Goal: Understand process/instructions: Learn how to perform a task or action

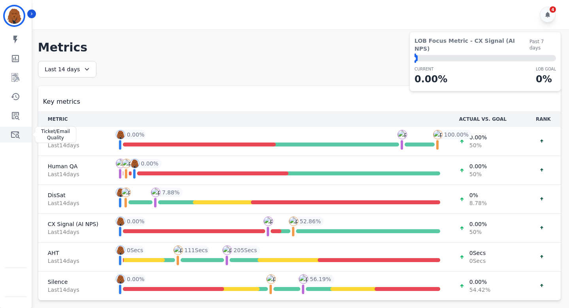
click at [15, 134] on icon "Sidebar" at bounding box center [15, 134] width 9 height 9
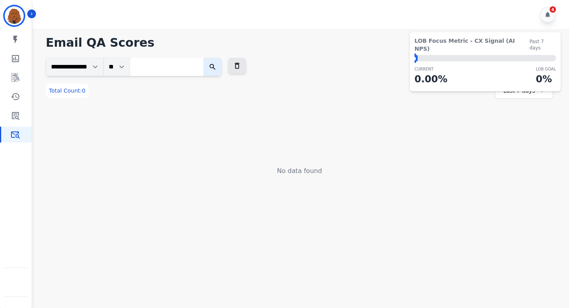
click at [388, 59] on div "**********" at bounding box center [300, 67] width 508 height 18
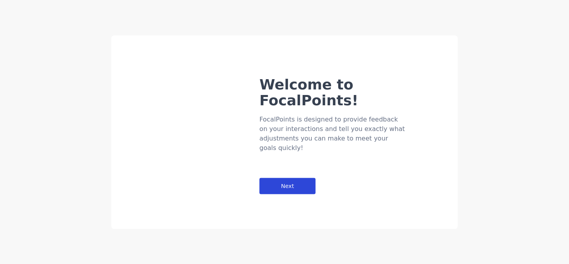
click at [308, 177] on div "Next" at bounding box center [288, 185] width 56 height 16
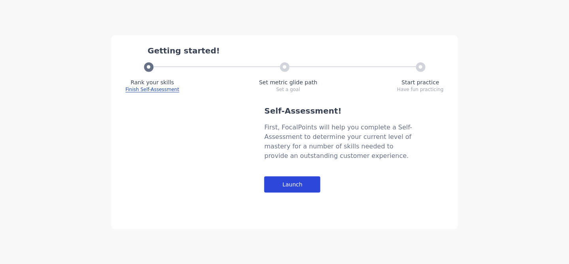
click at [303, 183] on div "Launch" at bounding box center [292, 184] width 56 height 16
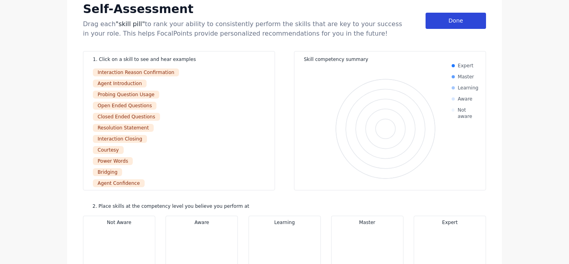
click at [457, 26] on div "Done" at bounding box center [456, 21] width 60 height 16
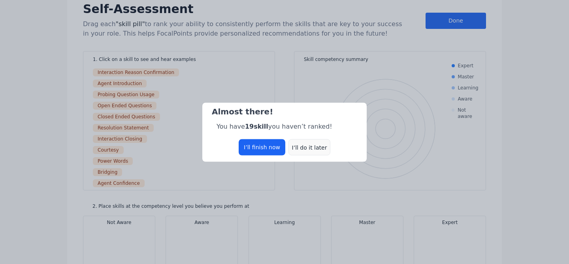
click at [302, 145] on div "I’ll do it later" at bounding box center [310, 147] width 42 height 16
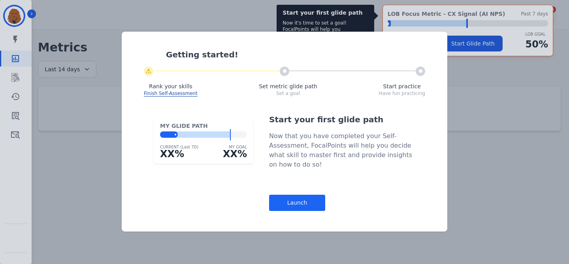
click at [476, 60] on div "Getting started! ⚠ Rank your skills Finish Self-Assessment Set metric glide pat…" at bounding box center [284, 132] width 569 height 264
click at [281, 202] on div "Launch" at bounding box center [297, 202] width 56 height 16
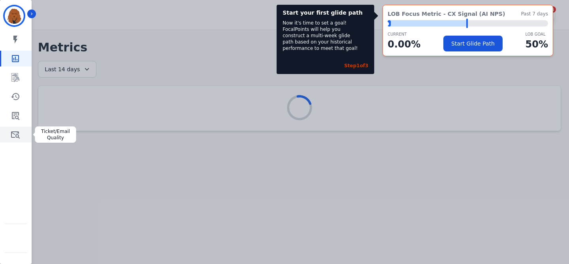
click at [17, 135] on icon "Sidebar" at bounding box center [15, 134] width 9 height 9
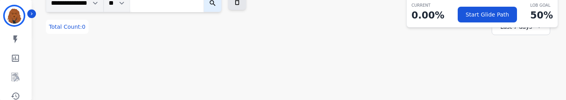
scroll to position [79, 0]
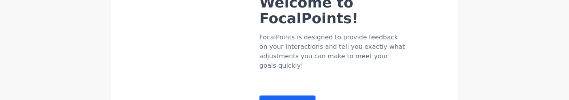
click at [16, 78] on div "Welcome to FocalPoints! FocalPoints is designed to provide feedback on your int…" at bounding box center [284, 50] width 569 height 100
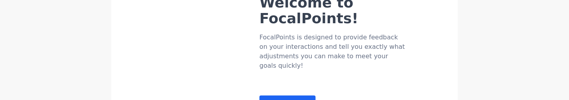
click at [316, 100] on div "Welcome to FocalPoints! FocalPoints is designed to provide feedback on your int…" at bounding box center [359, 37] width 198 height 149
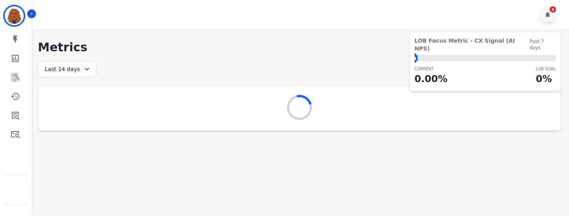
click at [301, 100] on main "**********" at bounding box center [299, 137] width 539 height 216
click at [16, 100] on icon "Sidebar" at bounding box center [15, 134] width 9 height 9
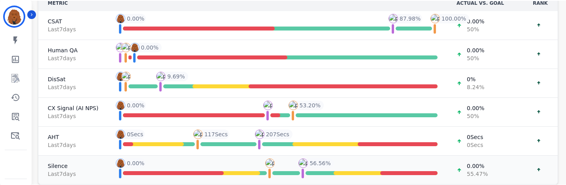
scroll to position [115, 0]
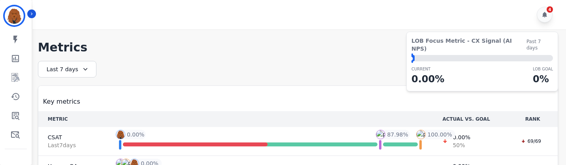
click at [296, 100] on th at bounding box center [270, 119] width 325 height 16
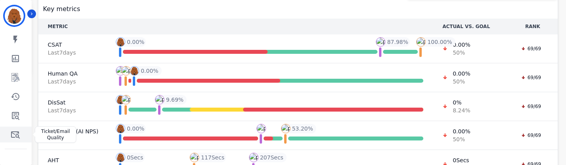
click at [17, 100] on icon "Sidebar" at bounding box center [15, 134] width 9 height 7
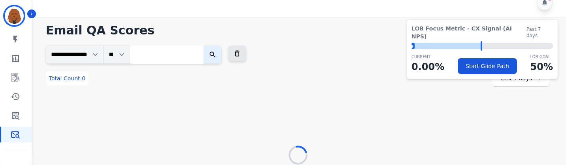
scroll to position [15, 0]
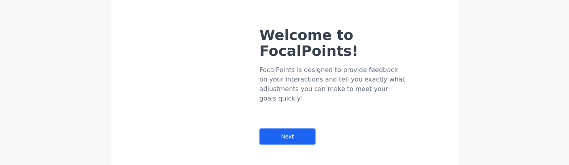
click at [13, 100] on div "Welcome to FocalPoints! FocalPoints is designed to provide feedback on your int…" at bounding box center [284, 82] width 569 height 165
click at [284, 100] on div "Next" at bounding box center [288, 136] width 56 height 16
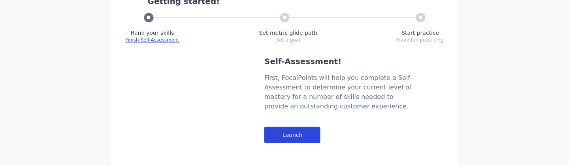
click at [293, 100] on div "Launch" at bounding box center [292, 134] width 56 height 16
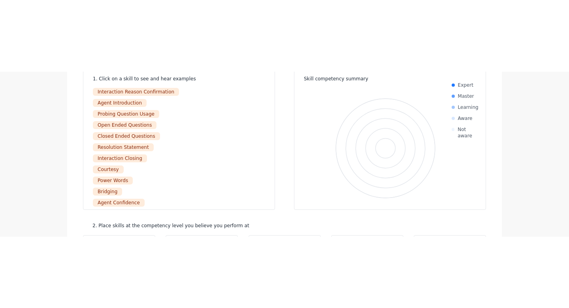
scroll to position [2, 0]
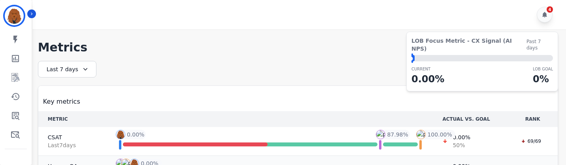
click at [460, 100] on span "0.00 %" at bounding box center [461, 166] width 17 height 8
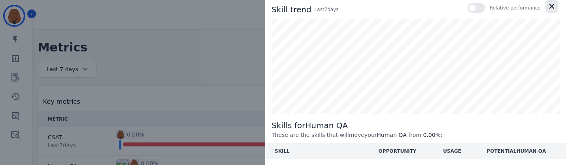
click at [550, 5] on icon "button" at bounding box center [551, 6] width 5 height 5
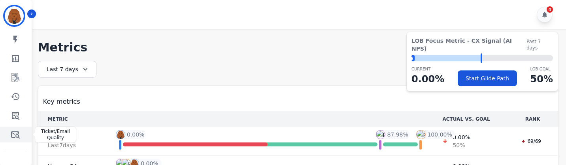
click at [10, 100] on link "Sidebar" at bounding box center [16, 134] width 30 height 16
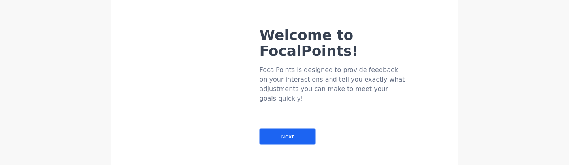
click at [13, 100] on div "Welcome to FocalPoints! FocalPoints is designed to provide feedback on your int…" at bounding box center [284, 82] width 569 height 165
click at [294, 100] on div "Next" at bounding box center [288, 136] width 56 height 16
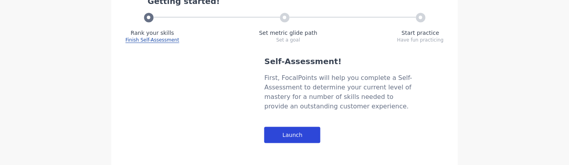
click at [308, 100] on div "Launch" at bounding box center [292, 134] width 56 height 16
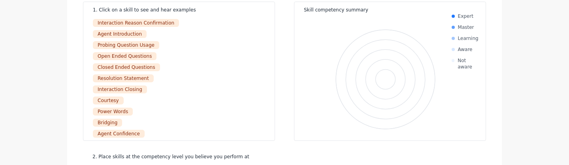
click at [551, 60] on div "Self-Assessment Drag each "skill pill" to rank your ability to consistently per…" at bounding box center [284, 82] width 569 height 165
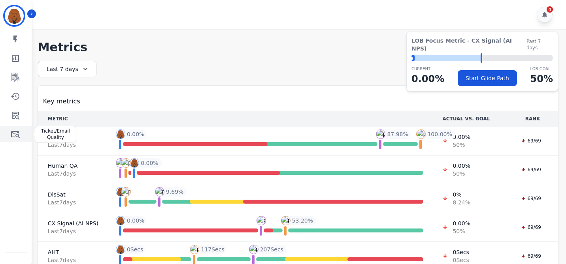
click at [18, 100] on icon "Sidebar" at bounding box center [15, 134] width 9 height 7
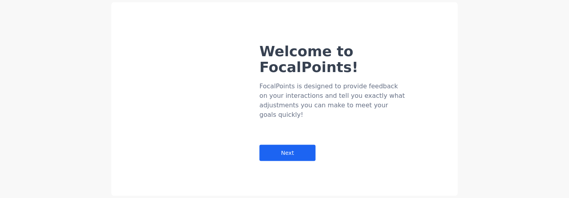
click at [459, 90] on div "Welcome to FocalPoints! FocalPoints is designed to provide feedback on your int…" at bounding box center [284, 99] width 569 height 198
click at [508, 90] on div "Welcome to FocalPoints! FocalPoints is designed to provide feedback on your int…" at bounding box center [284, 99] width 569 height 198
drag, startPoint x: 508, startPoint y: 90, endPoint x: 506, endPoint y: 87, distance: 4.2
click at [506, 87] on div "Welcome to FocalPoints! FocalPoints is designed to provide feedback on your int…" at bounding box center [284, 99] width 569 height 198
click at [375, 100] on div "Welcome to FocalPoints! FocalPoints is designed to provide feedback on your int…" at bounding box center [359, 86] width 198 height 149
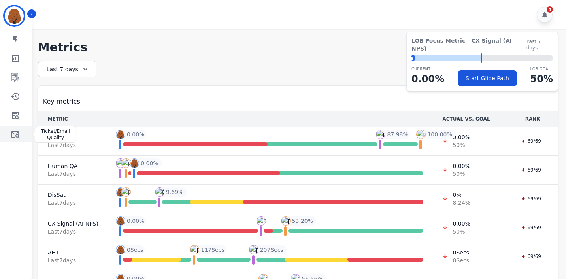
click at [19, 100] on icon "Sidebar" at bounding box center [15, 134] width 9 height 9
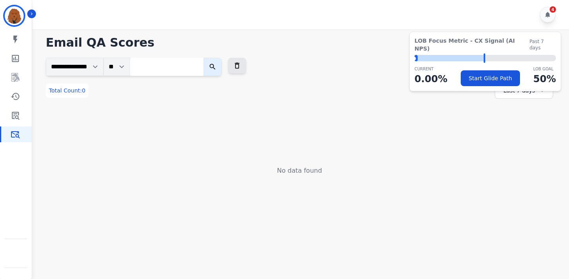
click at [515, 95] on div "Last 7 days" at bounding box center [524, 90] width 59 height 17
click at [519, 100] on li "Last 12 months" at bounding box center [530, 181] width 40 height 16
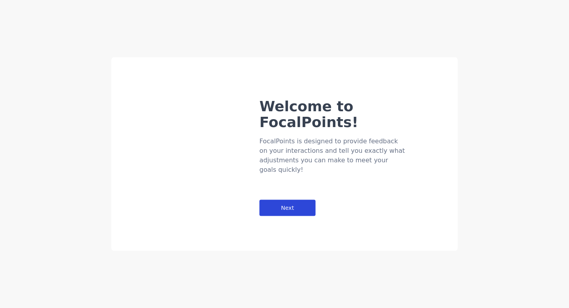
click at [296, 200] on div "Next" at bounding box center [288, 208] width 56 height 16
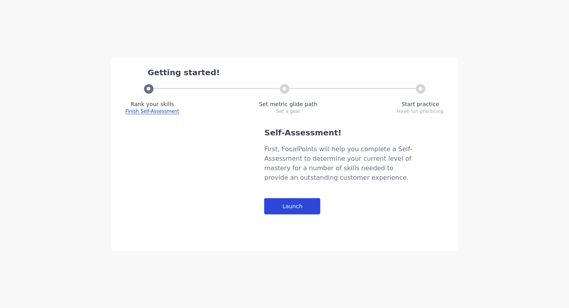
click at [293, 209] on div "Launch" at bounding box center [292, 206] width 56 height 16
